Goal: Information Seeking & Learning: Compare options

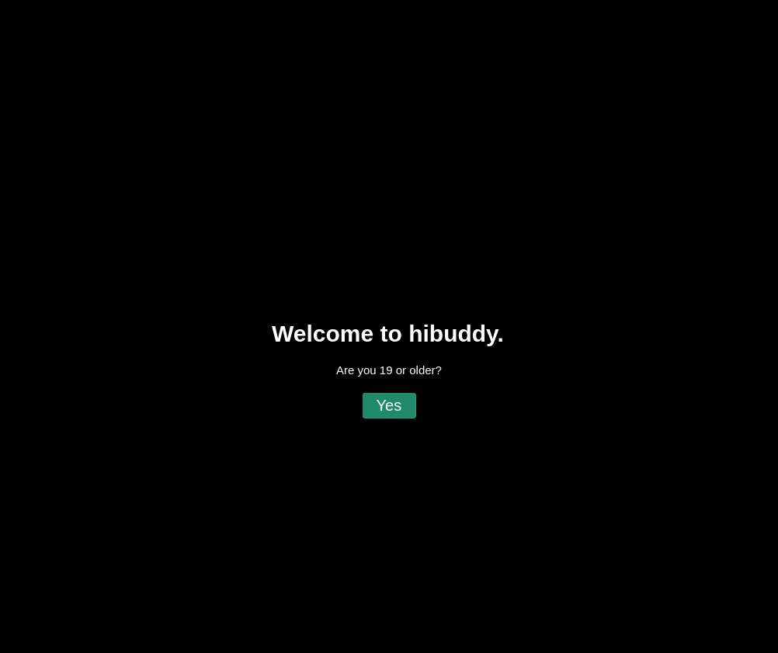
click at [394, 409] on flt-glass-pane at bounding box center [389, 326] width 778 height 653
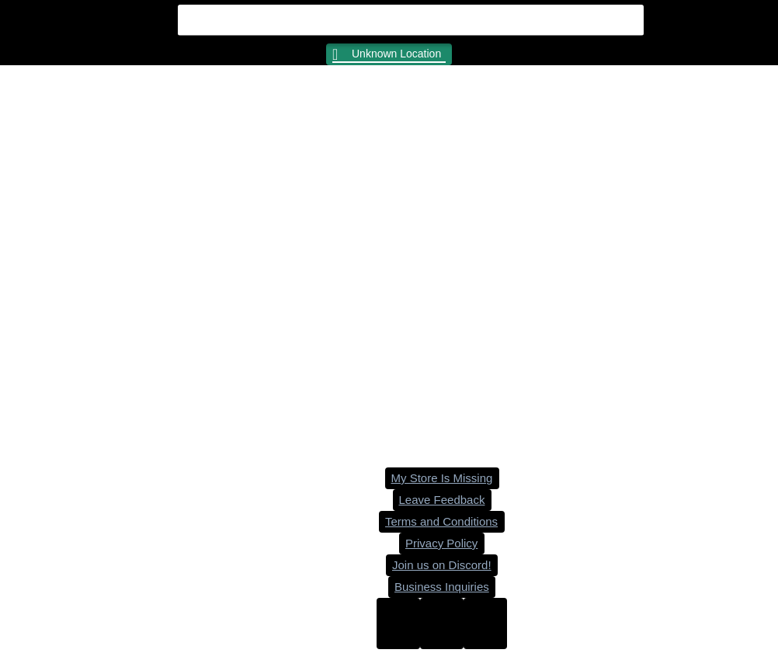
click at [379, 60] on flt-glass-pane at bounding box center [389, 326] width 778 height 653
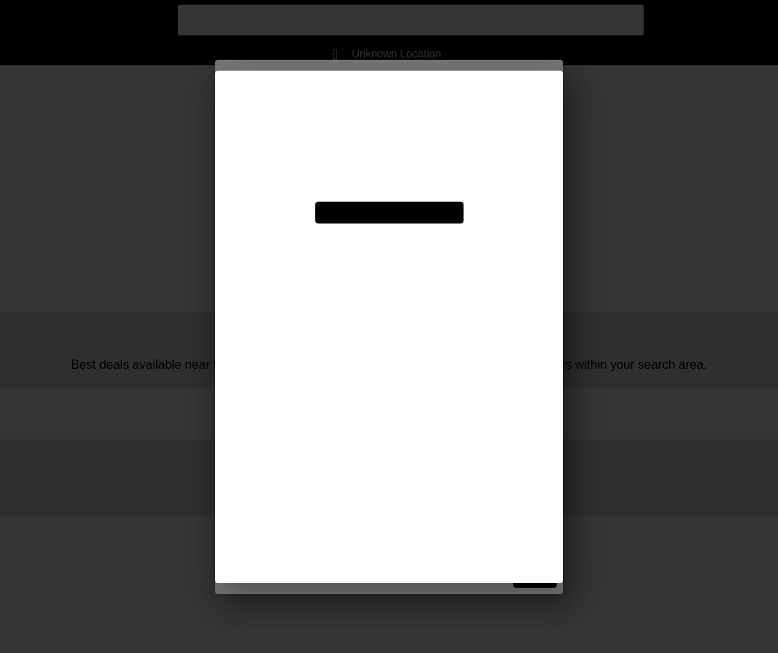
click at [376, 122] on flt-glass-pane at bounding box center [389, 326] width 778 height 653
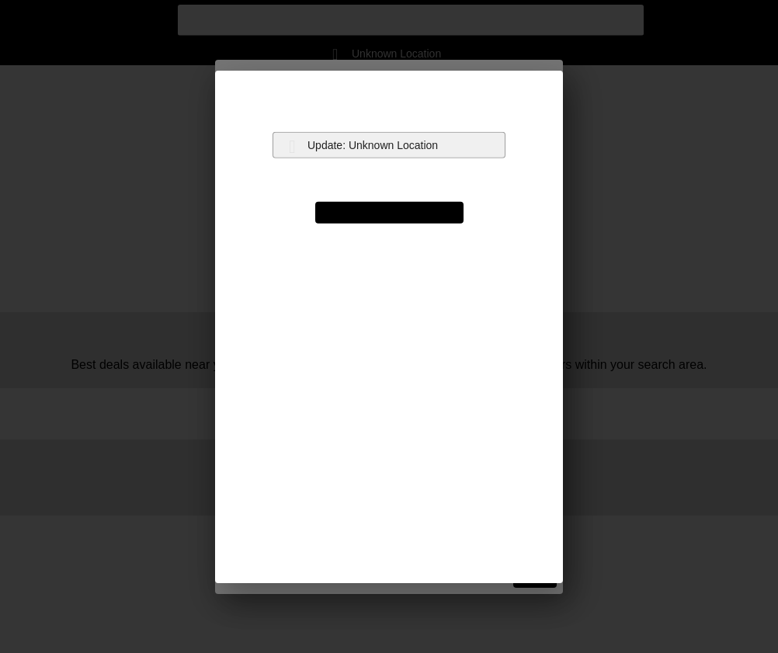
click at [348, 148] on flt-glass-pane at bounding box center [389, 326] width 778 height 653
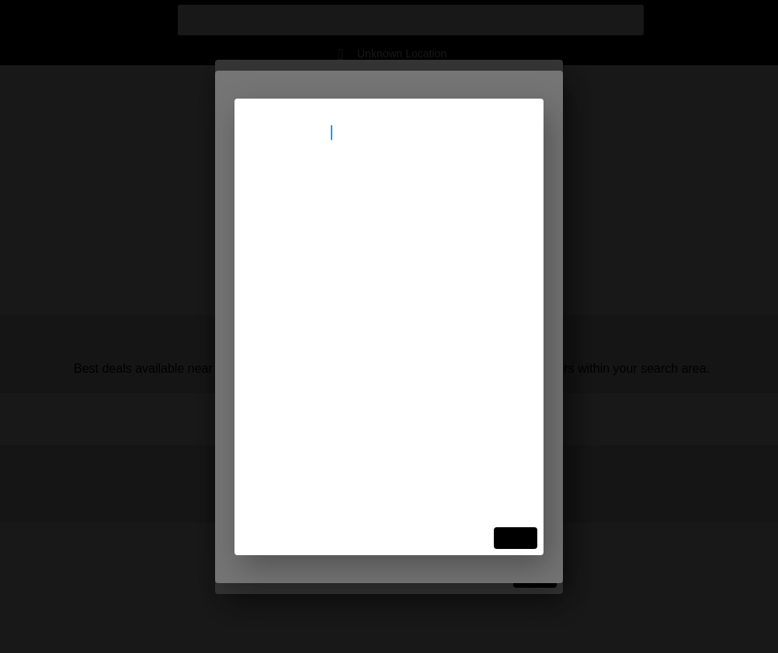
type input "[STREET_ADDRESS]"
click at [345, 199] on flt-glass-pane at bounding box center [389, 326] width 778 height 653
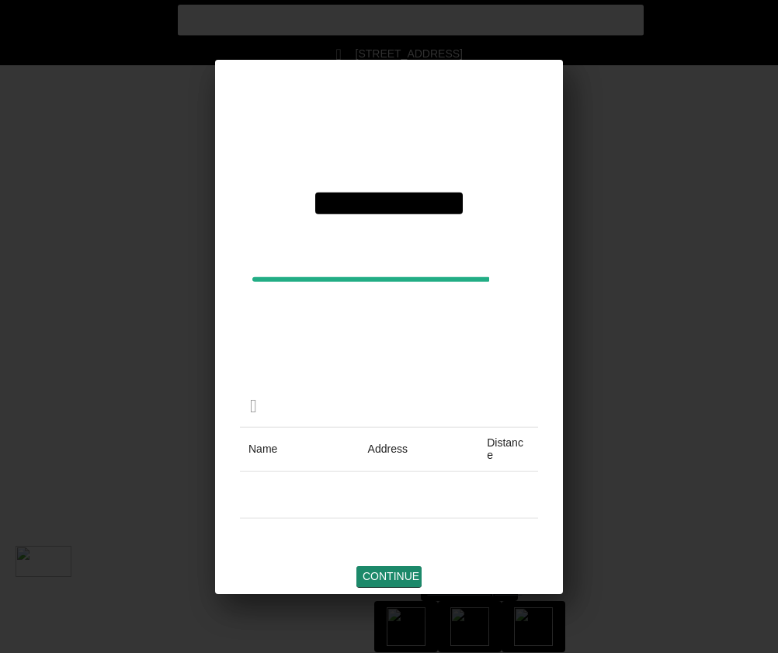
click at [393, 577] on flt-glass-pane at bounding box center [389, 326] width 778 height 653
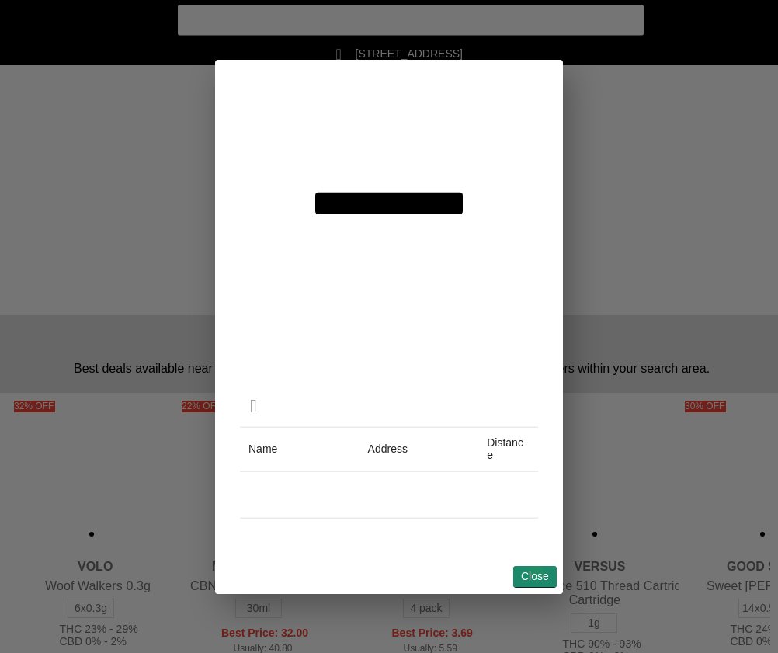
click at [535, 572] on flt-glass-pane at bounding box center [389, 326] width 778 height 653
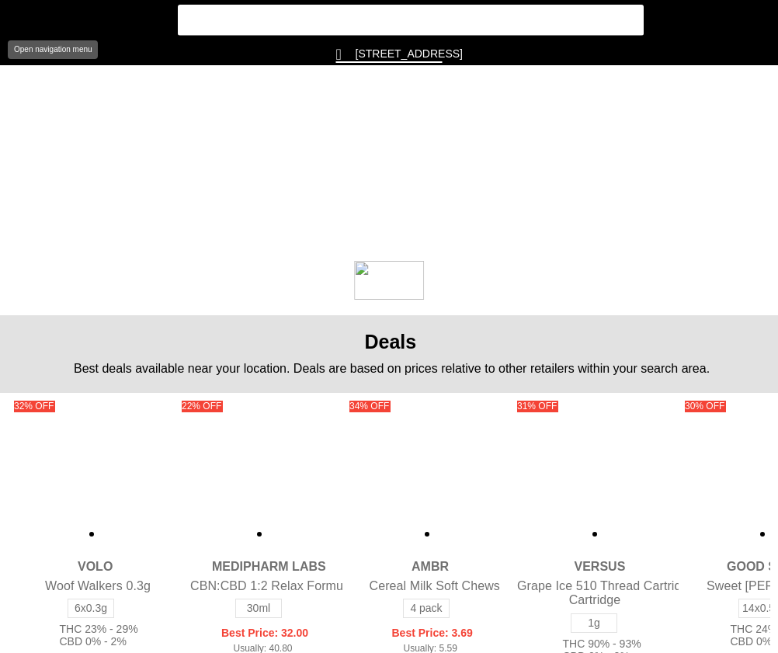
click at [23, 32] on flt-glass-pane at bounding box center [389, 326] width 778 height 653
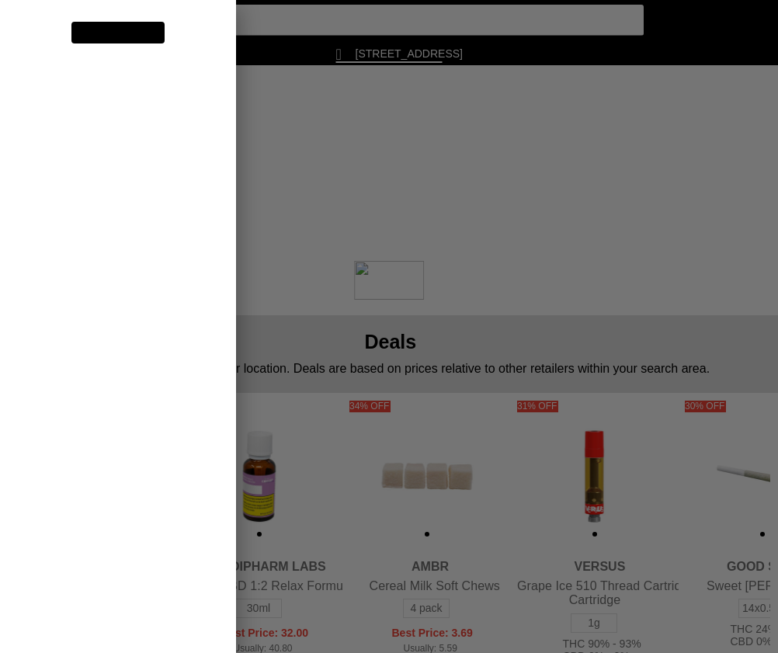
click at [102, 216] on flt-glass-pane at bounding box center [389, 326] width 778 height 653
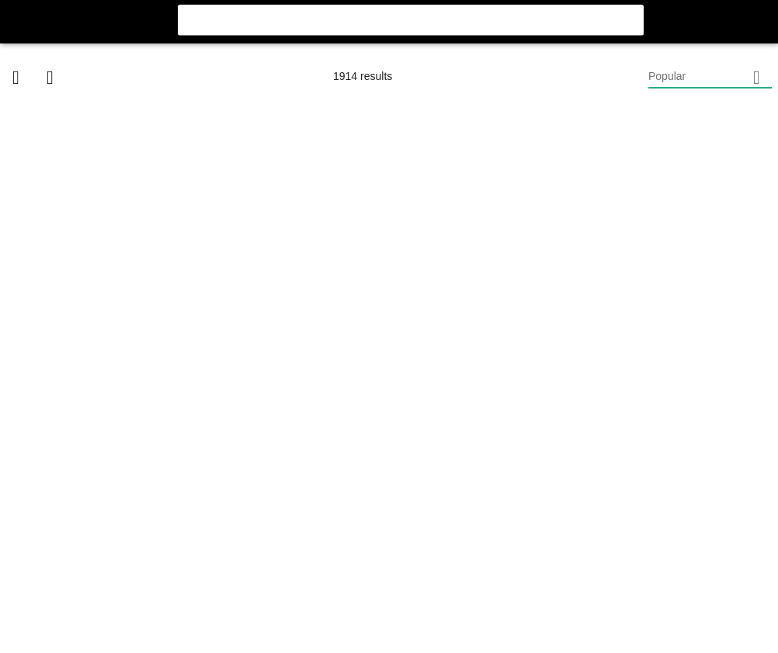
click at [712, 84] on flt-glass-pane at bounding box center [389, 326] width 778 height 653
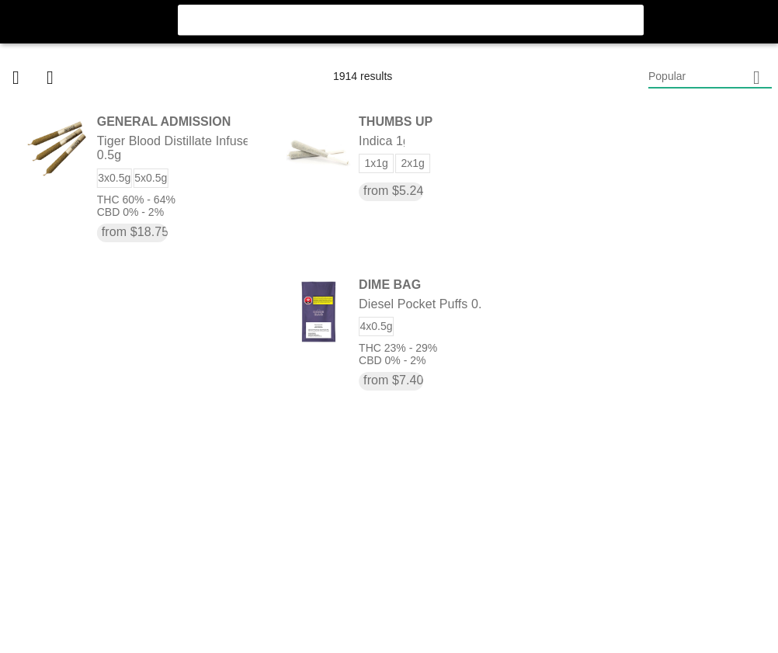
click at [685, 490] on flt-glass-pane at bounding box center [389, 326] width 778 height 653
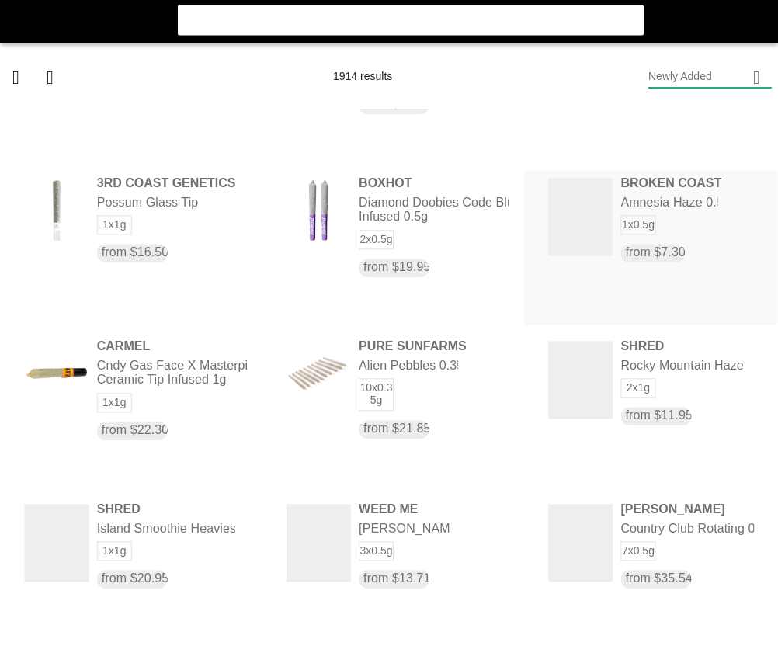
click at [562, 286] on flt-glass-pane at bounding box center [389, 326] width 778 height 653
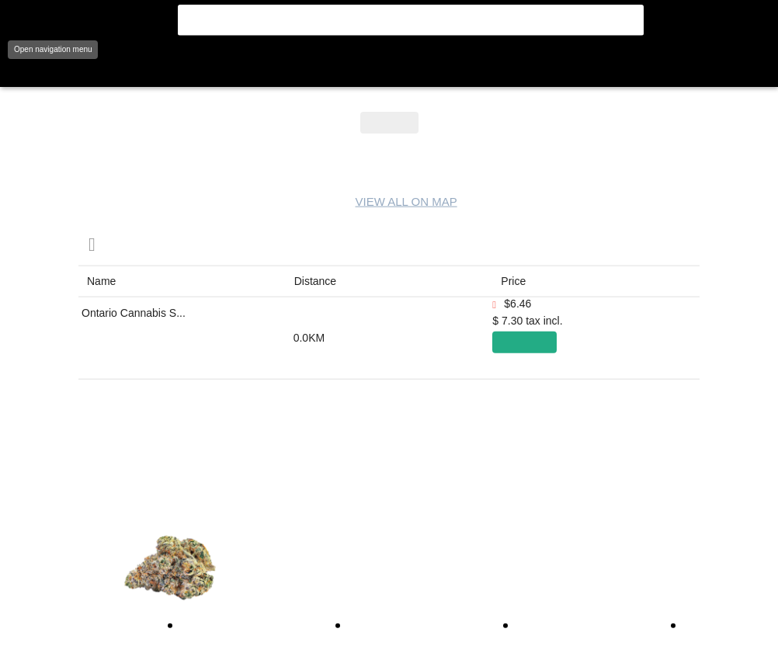
click at [15, 66] on flt-glass-pane at bounding box center [389, 326] width 778 height 653
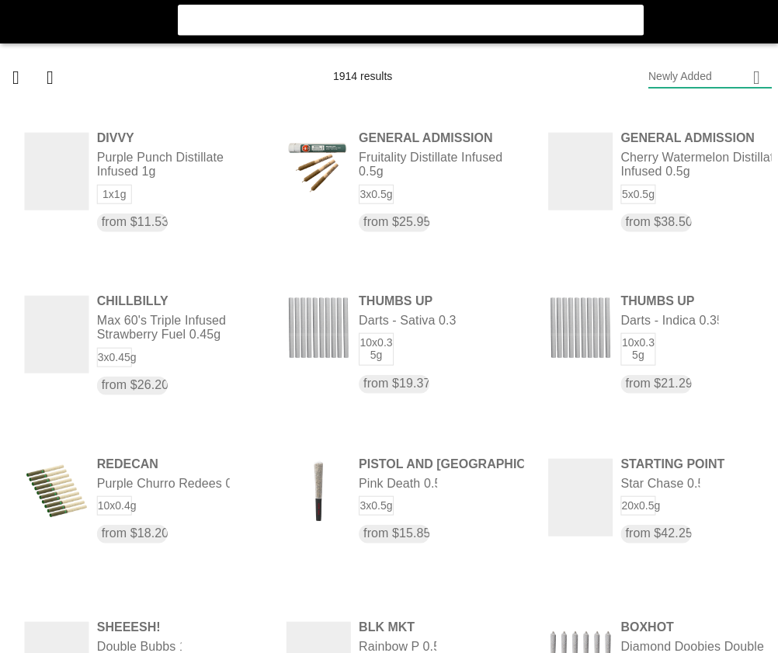
click at [259, 405] on flt-glass-pane at bounding box center [389, 326] width 778 height 653
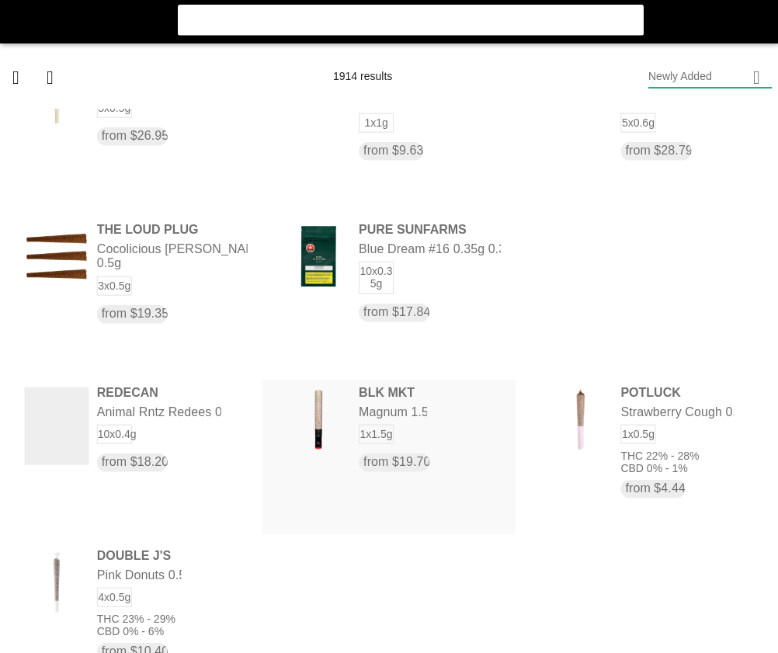
click at [449, 403] on flt-glass-pane at bounding box center [389, 326] width 778 height 653
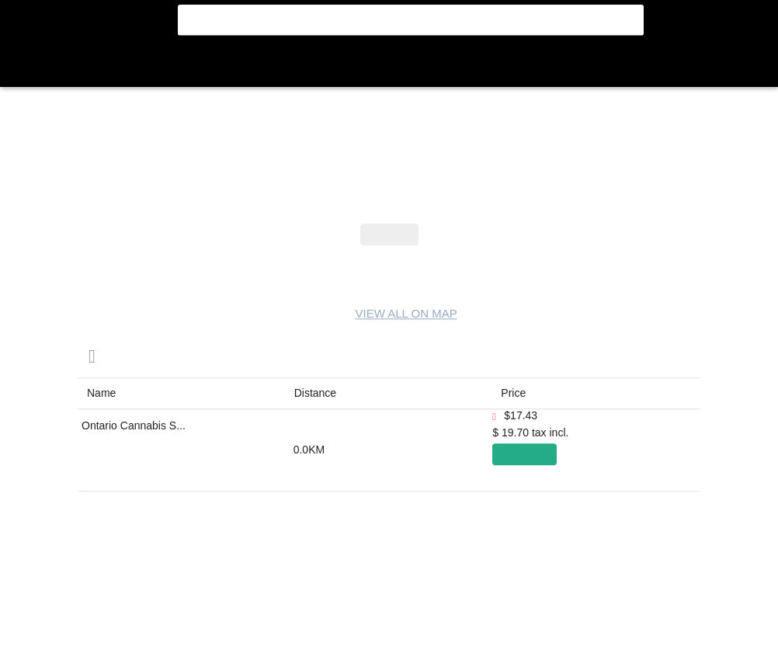
click at [22, 64] on flt-glass-pane at bounding box center [389, 326] width 778 height 653
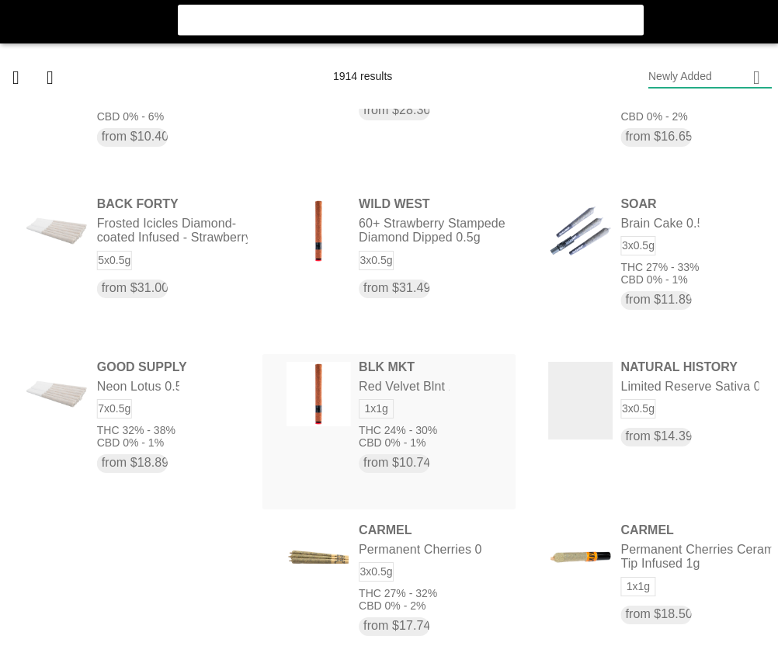
click at [411, 407] on flt-glass-pane at bounding box center [389, 326] width 778 height 653
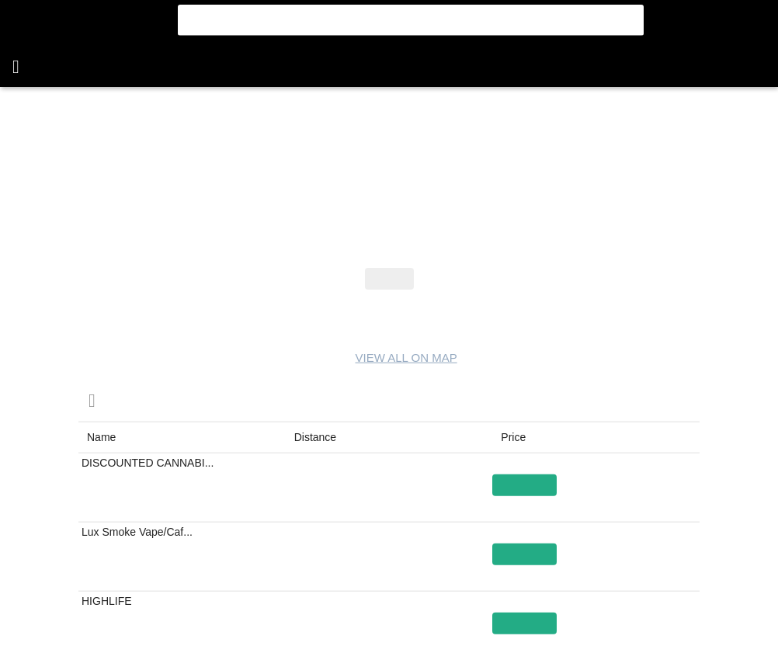
click at [27, 61] on flt-glass-pane at bounding box center [389, 326] width 778 height 653
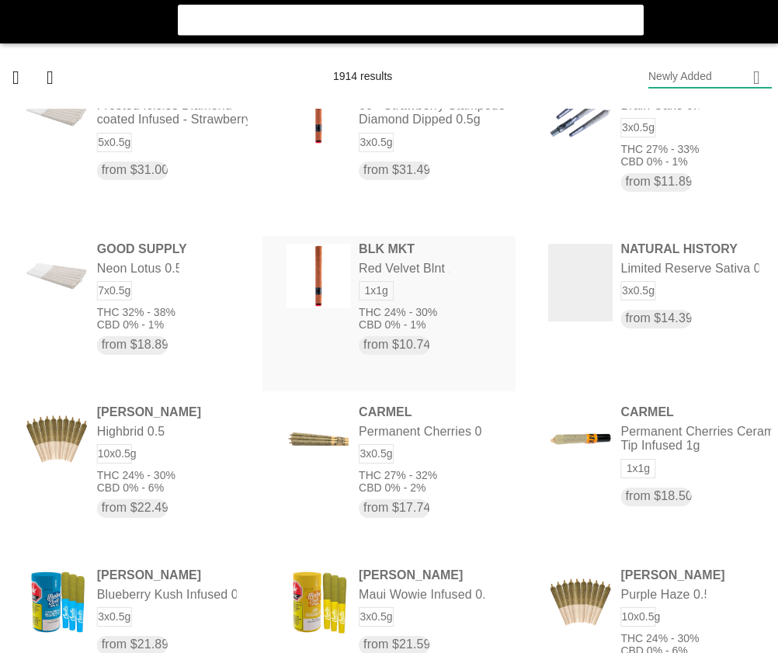
click at [300, 316] on flt-glass-pane at bounding box center [389, 326] width 778 height 653
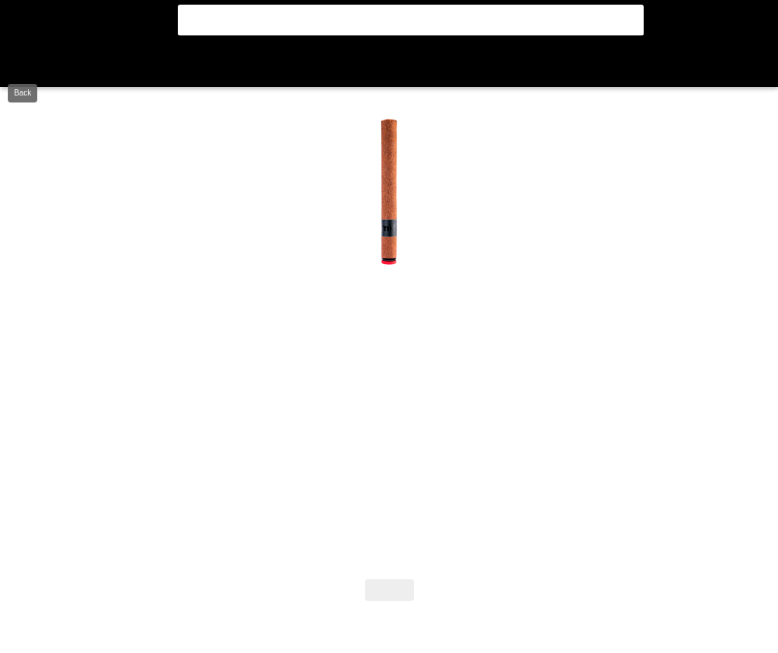
click at [12, 68] on flt-glass-pane at bounding box center [389, 326] width 778 height 653
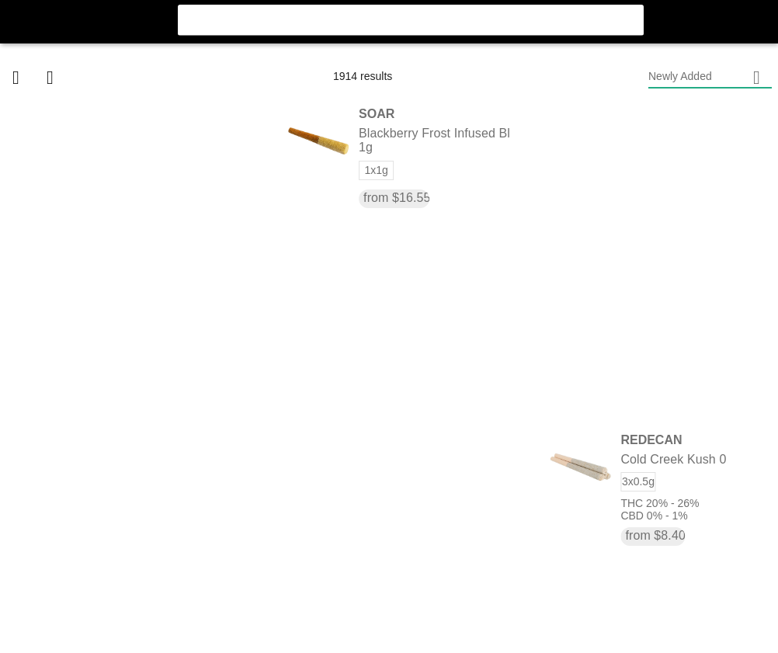
click at [658, 64] on flt-glass-pane at bounding box center [389, 326] width 778 height 653
click at [677, 123] on flt-glass-pane at bounding box center [389, 326] width 778 height 653
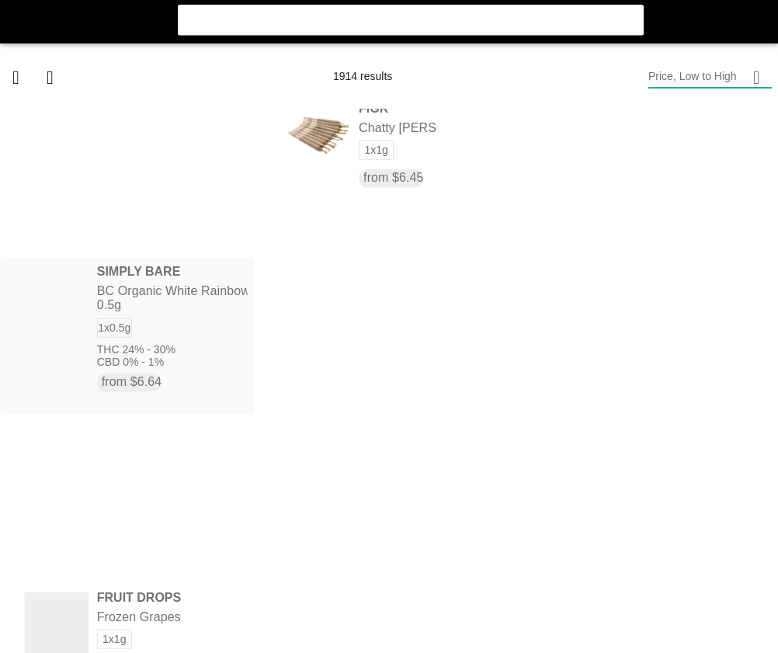
click at [207, 386] on flt-glass-pane at bounding box center [389, 326] width 778 height 653
